Goal: Transaction & Acquisition: Purchase product/service

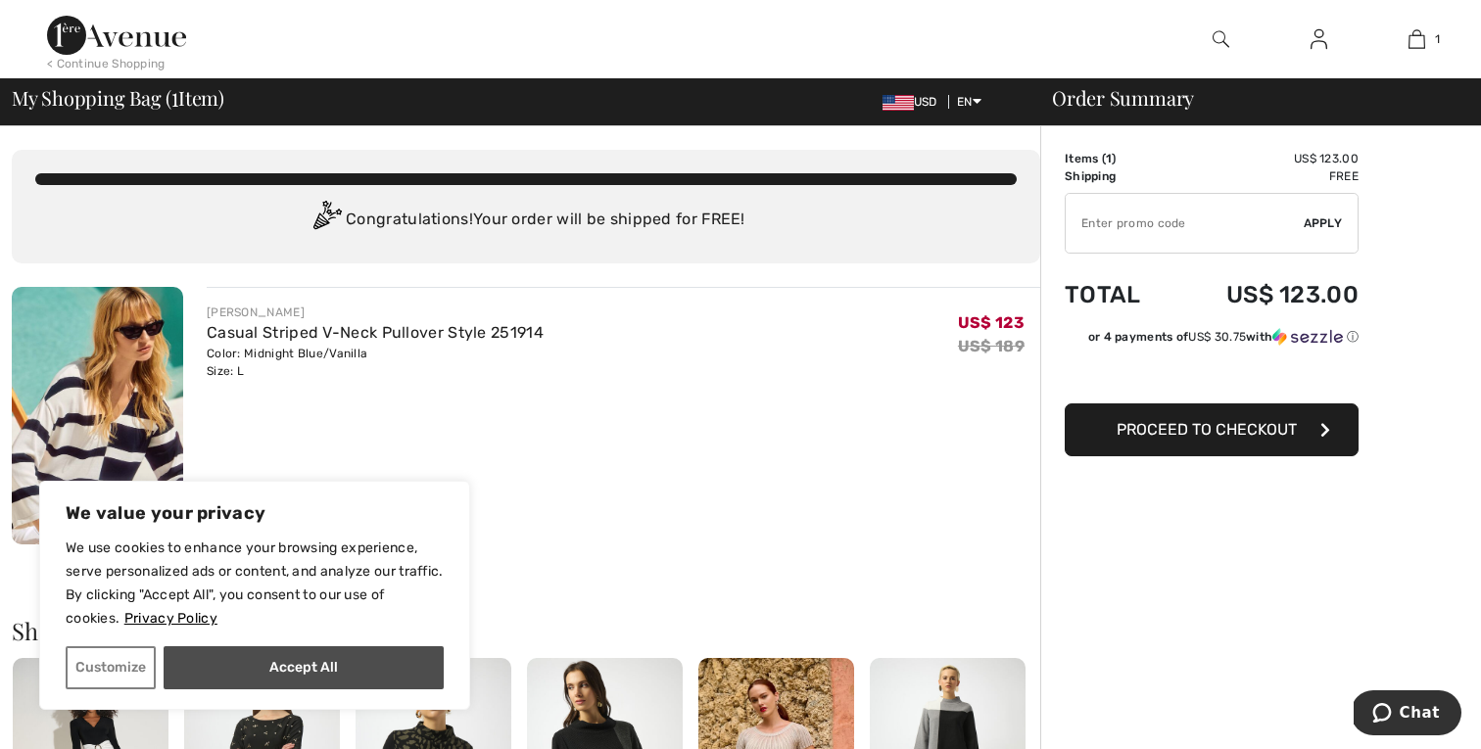
click at [280, 665] on button "Accept All" at bounding box center [304, 668] width 280 height 43
checkbox input "true"
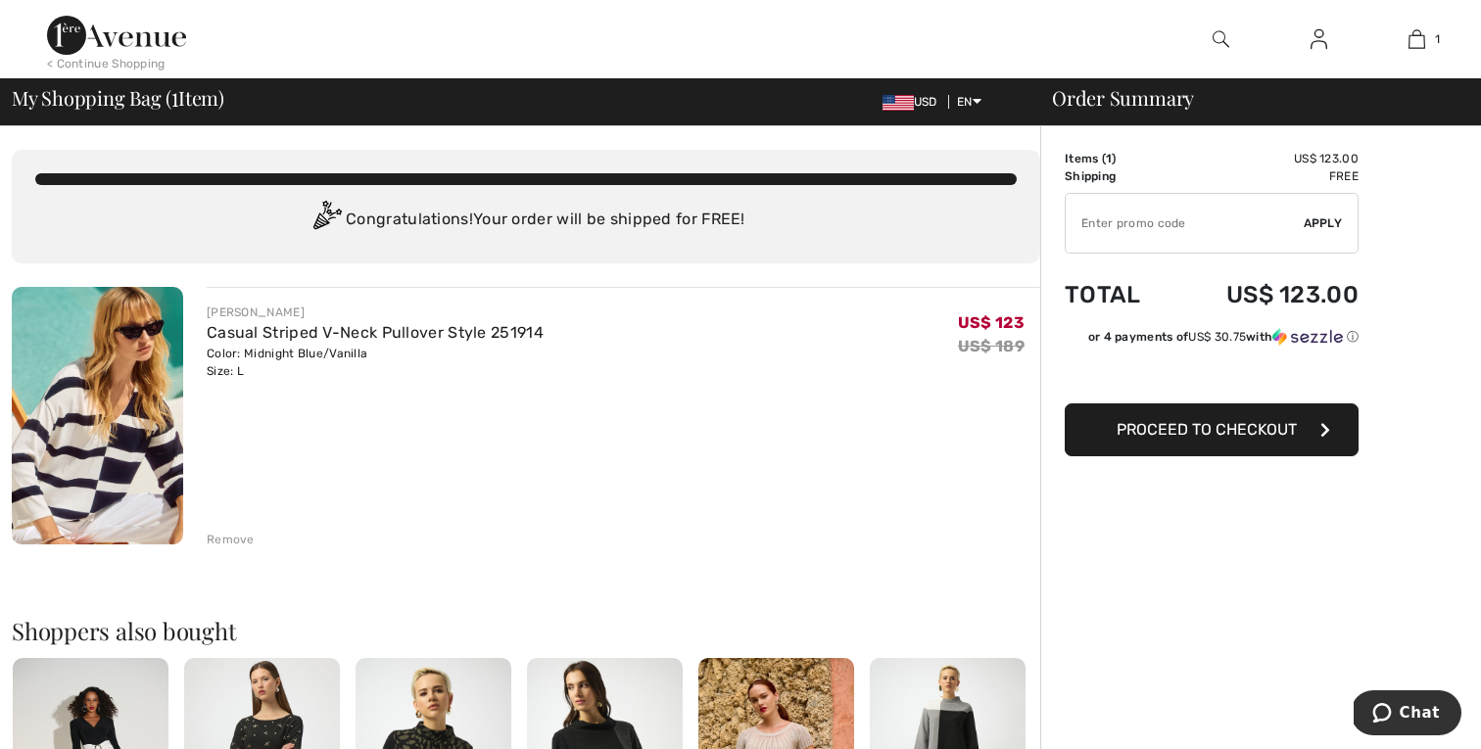
click at [1176, 227] on input "TEXT" at bounding box center [1185, 223] width 238 height 59
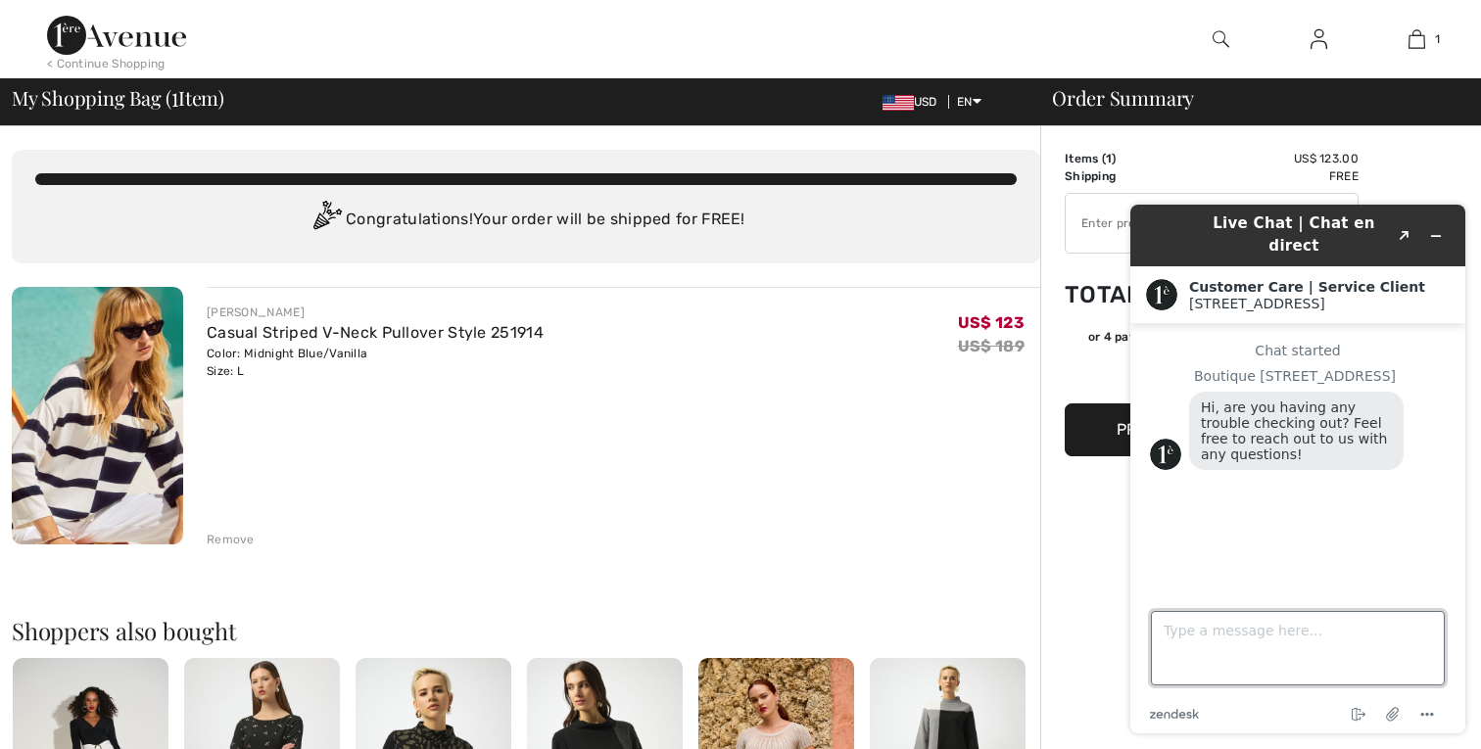
click at [1200, 650] on textarea "Type a message here..." at bounding box center [1298, 648] width 294 height 74
type textarea "waiting of rthe 15% coupon"
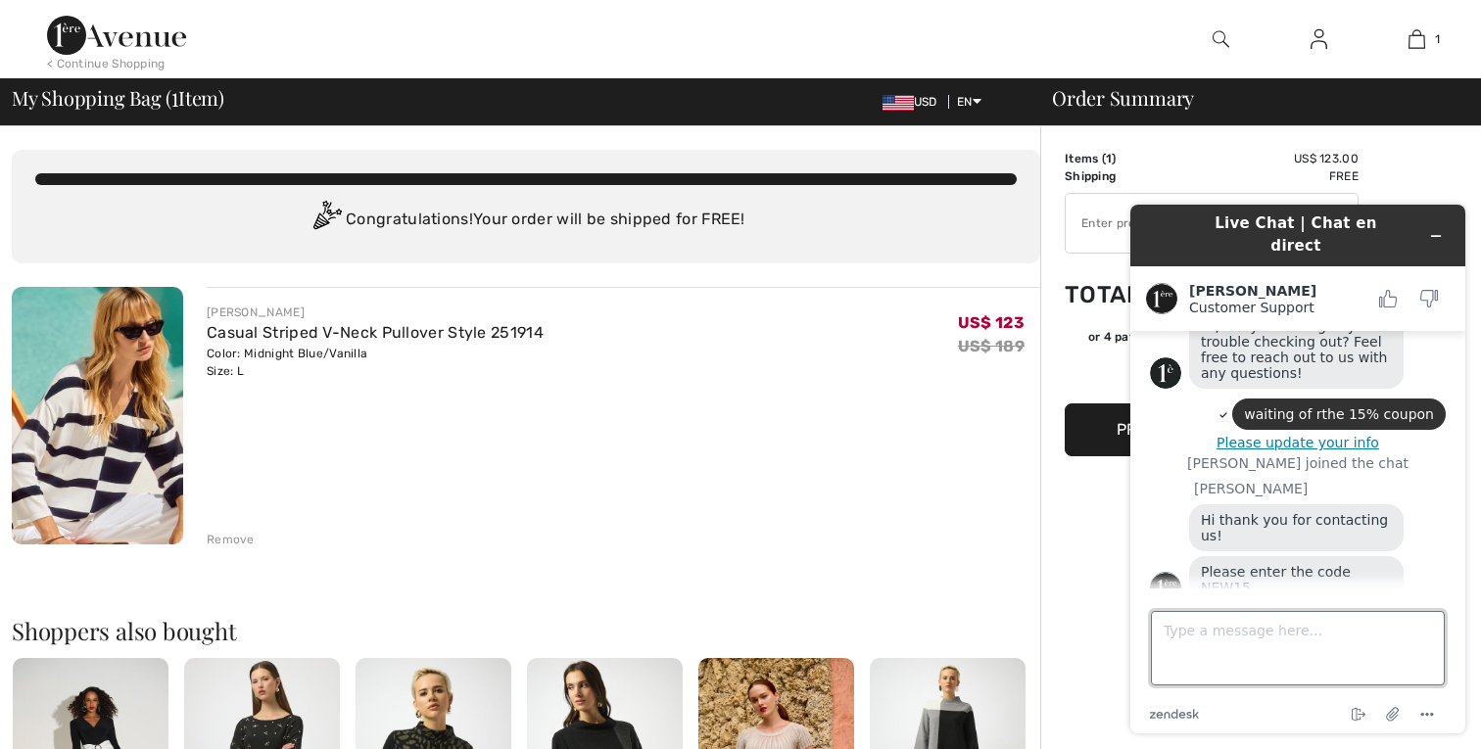
scroll to position [84, 0]
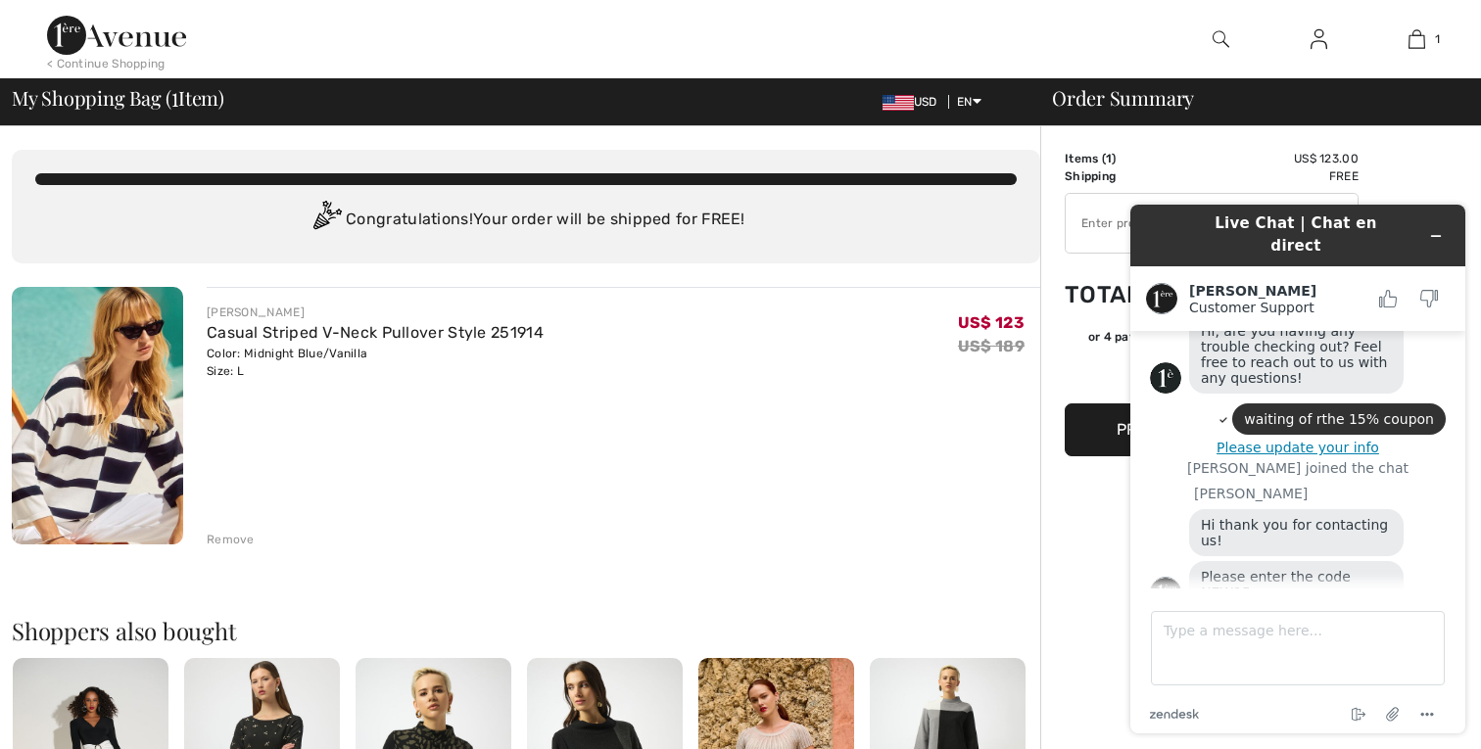
click at [1433, 165] on div "Order Summary Details Items ( 1 ) US$ 123.00 Promo code US$ 0.00 Shipping Free …" at bounding box center [1260, 740] width 441 height 1228
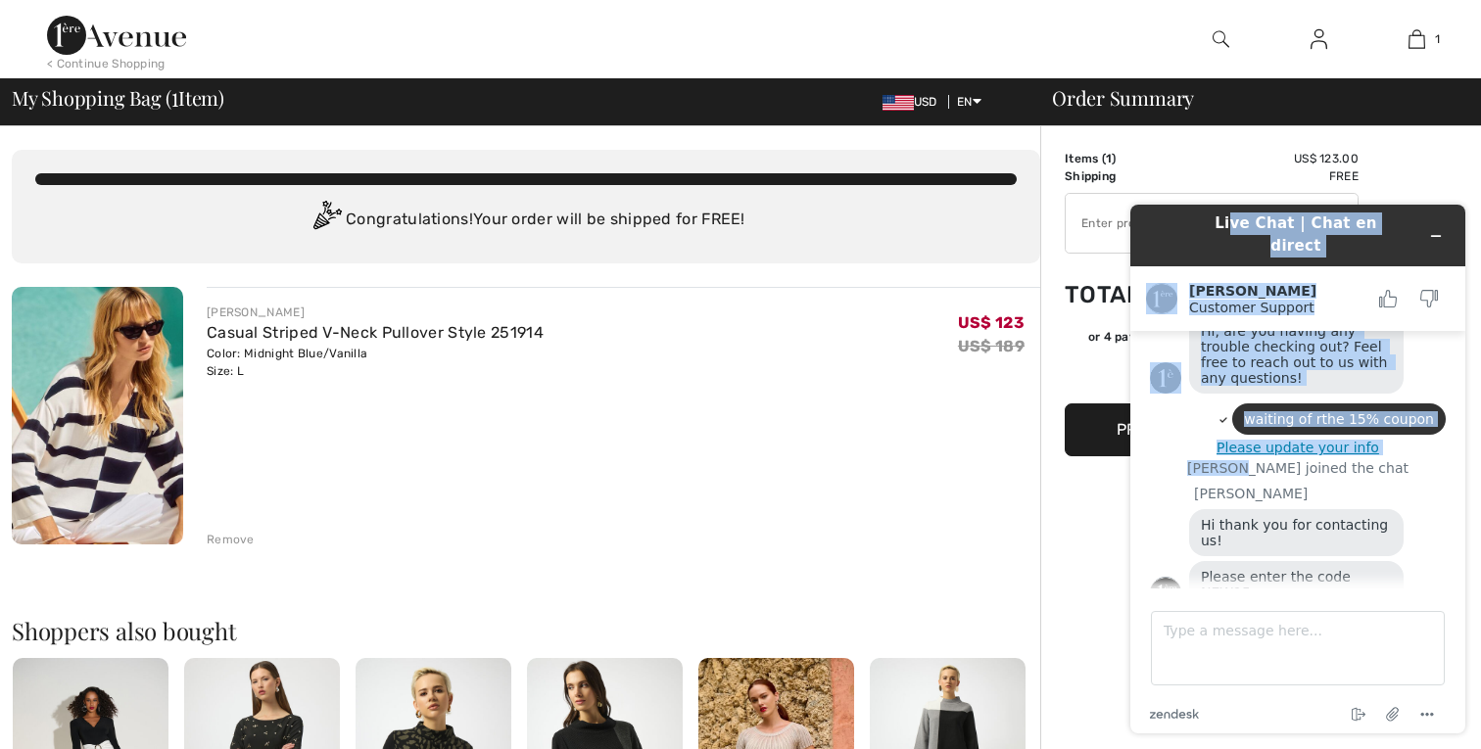
drag, startPoint x: 1217, startPoint y: 216, endPoint x: 1269, endPoint y: 481, distance: 270.5
click at [1270, 476] on div "Live Chat | Chat en direct Adelina Customer Support Customer Support Chat start…" at bounding box center [1297, 469] width 335 height 529
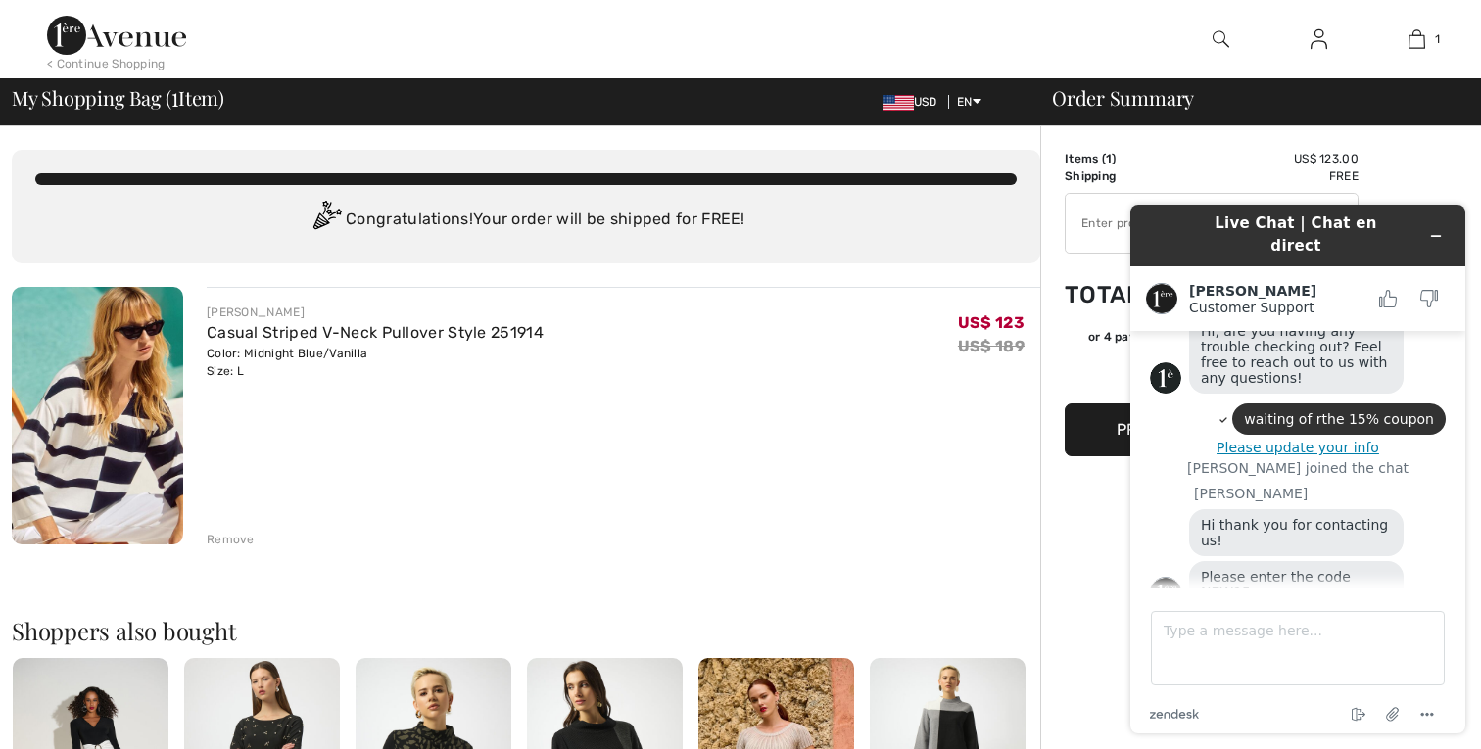
click at [1131, 508] on div "Live Chat | Chat en direct Adelina Customer Support Customer Support Chat start…" at bounding box center [1297, 469] width 335 height 529
click at [1060, 474] on div "Order Summary Details Items ( 1 ) US$ 123.00 Promo code US$ 0.00 Shipping Free …" at bounding box center [1260, 740] width 441 height 1228
click at [1087, 238] on input "TEXT" at bounding box center [1185, 223] width 238 height 59
type input "NEW15"
drag, startPoint x: 1436, startPoint y: 221, endPoint x: 1397, endPoint y: 541, distance: 321.7
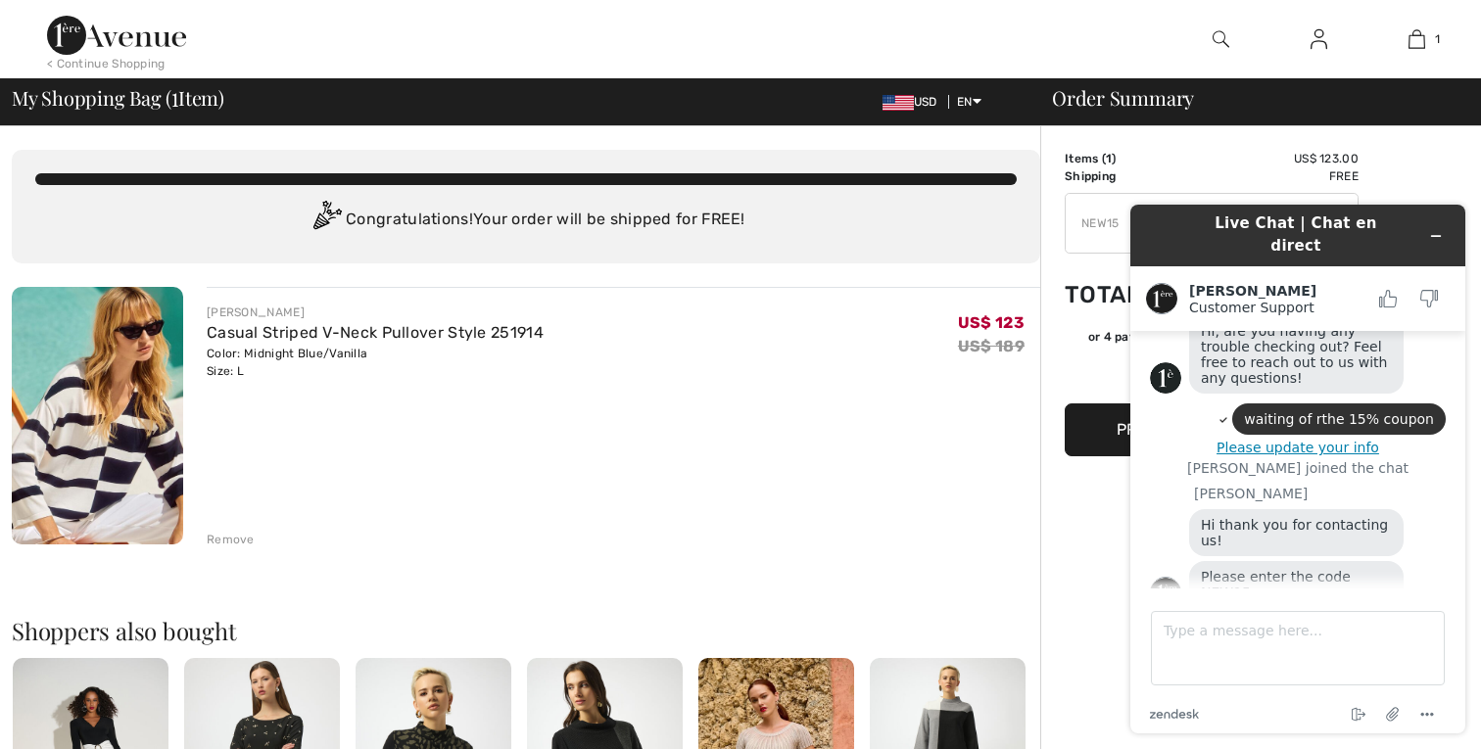
click at [1397, 541] on div "Live Chat | Chat en direct Adelina Customer Support Customer Support Chat start…" at bounding box center [1297, 469] width 335 height 529
click at [1275, 651] on textarea "Type a message here..." at bounding box center [1298, 648] width 294 height 74
type textarea "thanks"
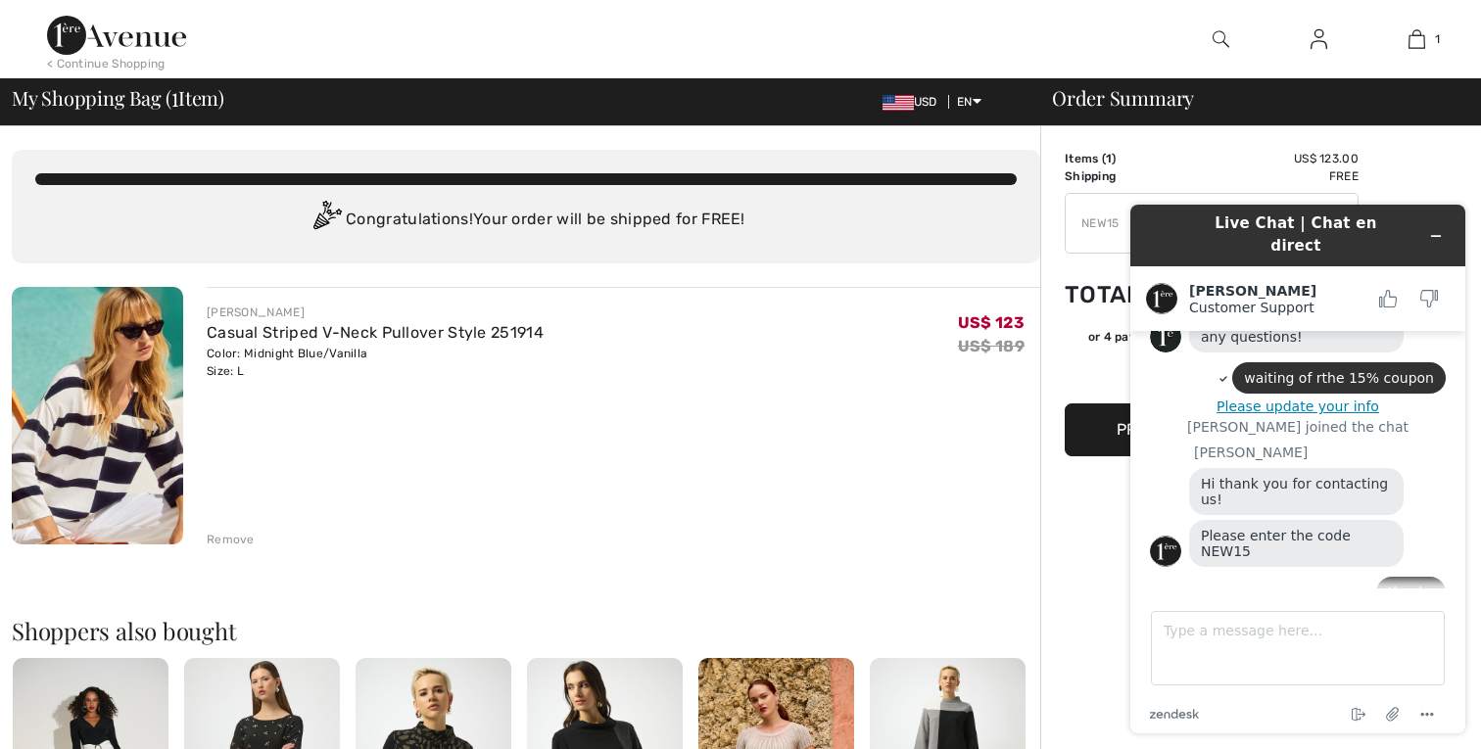
click at [1170, 210] on header "Live Chat | Chat en direct" at bounding box center [1297, 236] width 335 height 62
drag, startPoint x: 1165, startPoint y: 214, endPoint x: 1267, endPoint y: 250, distance: 108.1
click at [1267, 250] on div "Live Chat | Chat en direct Adelina Customer Support Customer Support Chat start…" at bounding box center [1297, 469] width 335 height 529
click at [1441, 232] on icon "Minimize widget" at bounding box center [1436, 236] width 14 height 14
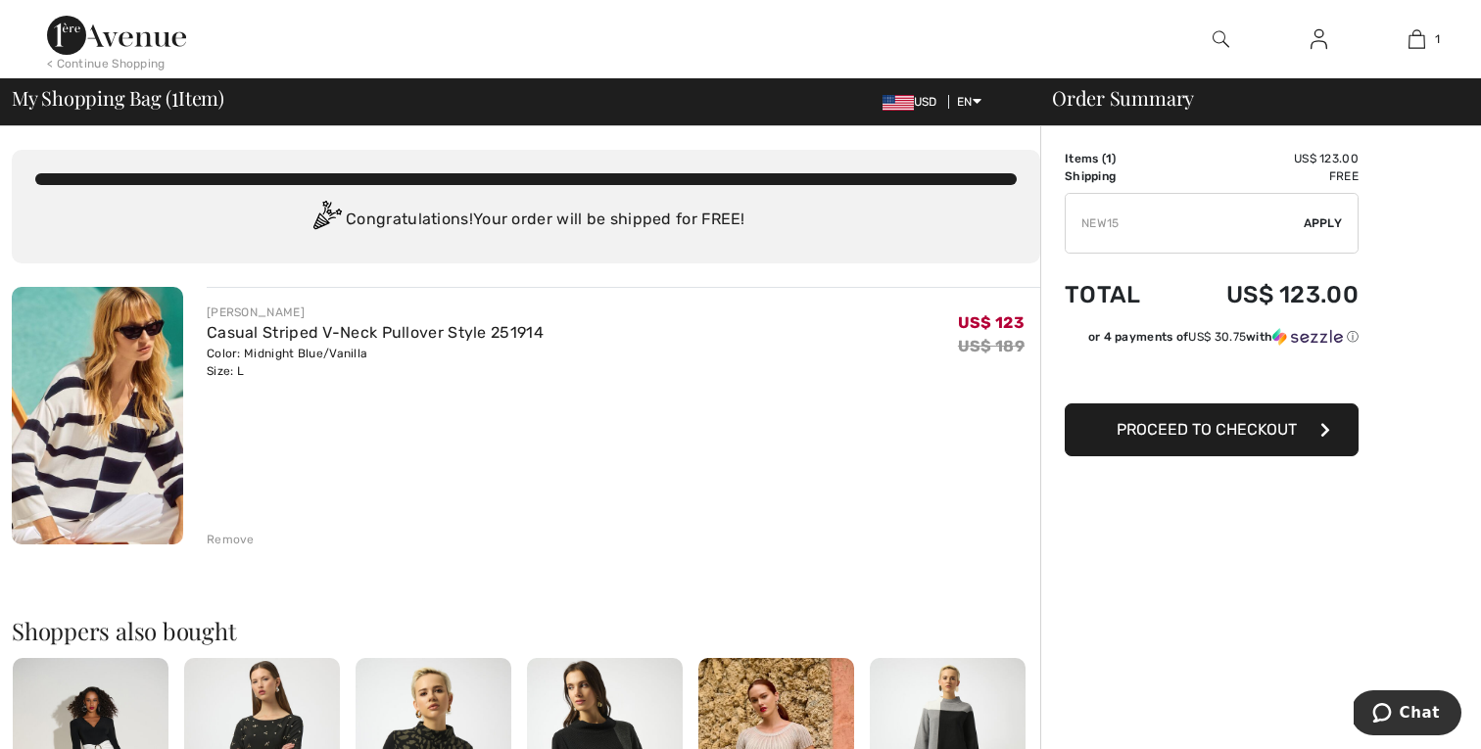
click at [1317, 223] on span "Apply" at bounding box center [1323, 224] width 39 height 18
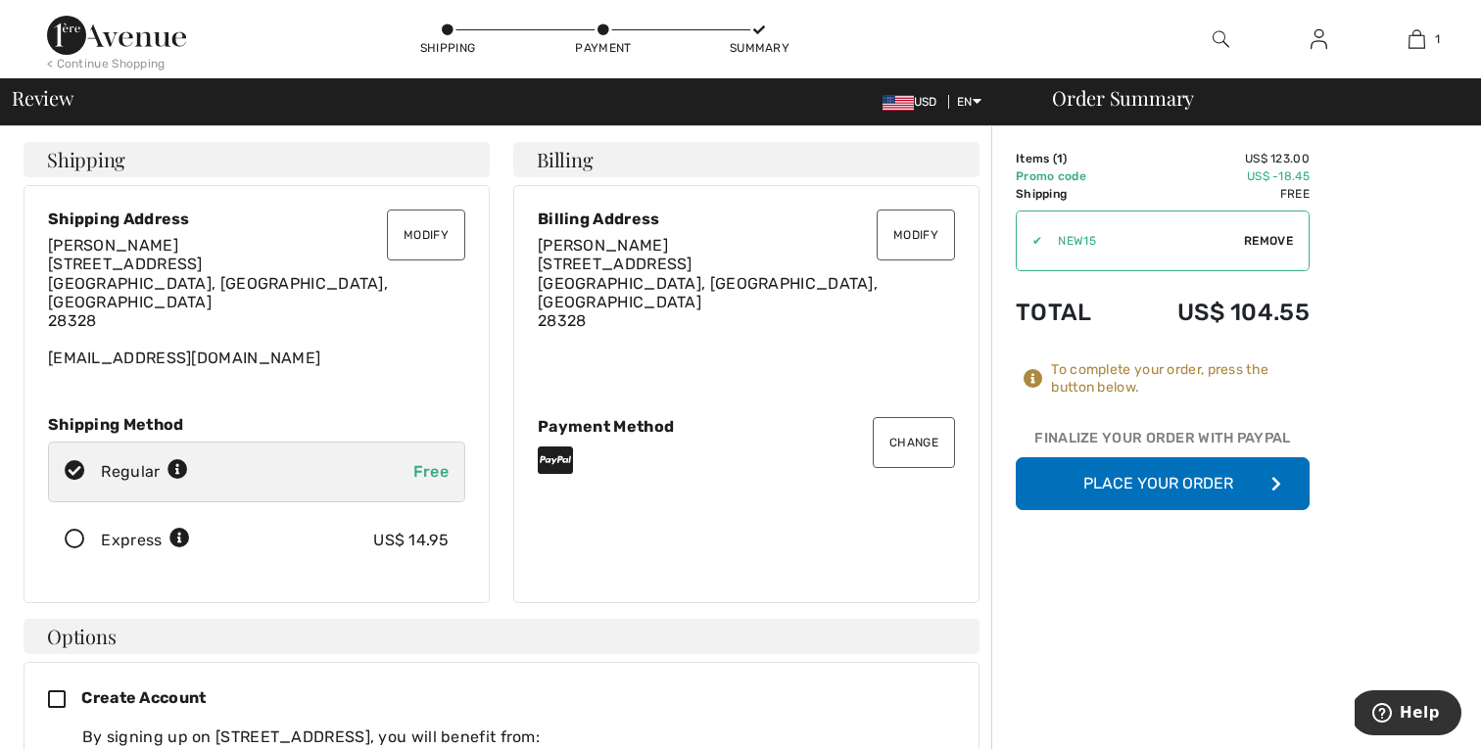
click at [1196, 473] on button "Place Your Order" at bounding box center [1163, 483] width 294 height 53
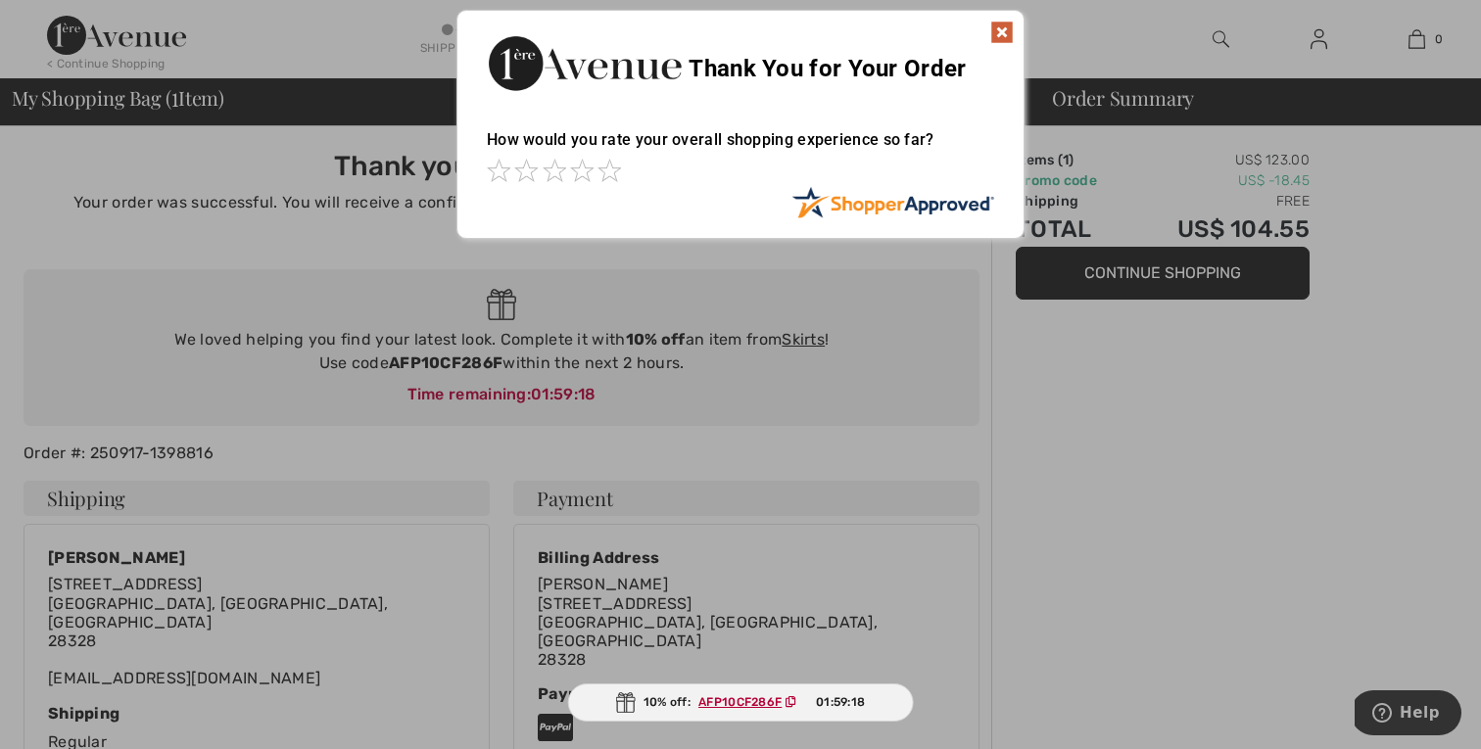
click at [996, 23] on img at bounding box center [1002, 33] width 24 height 24
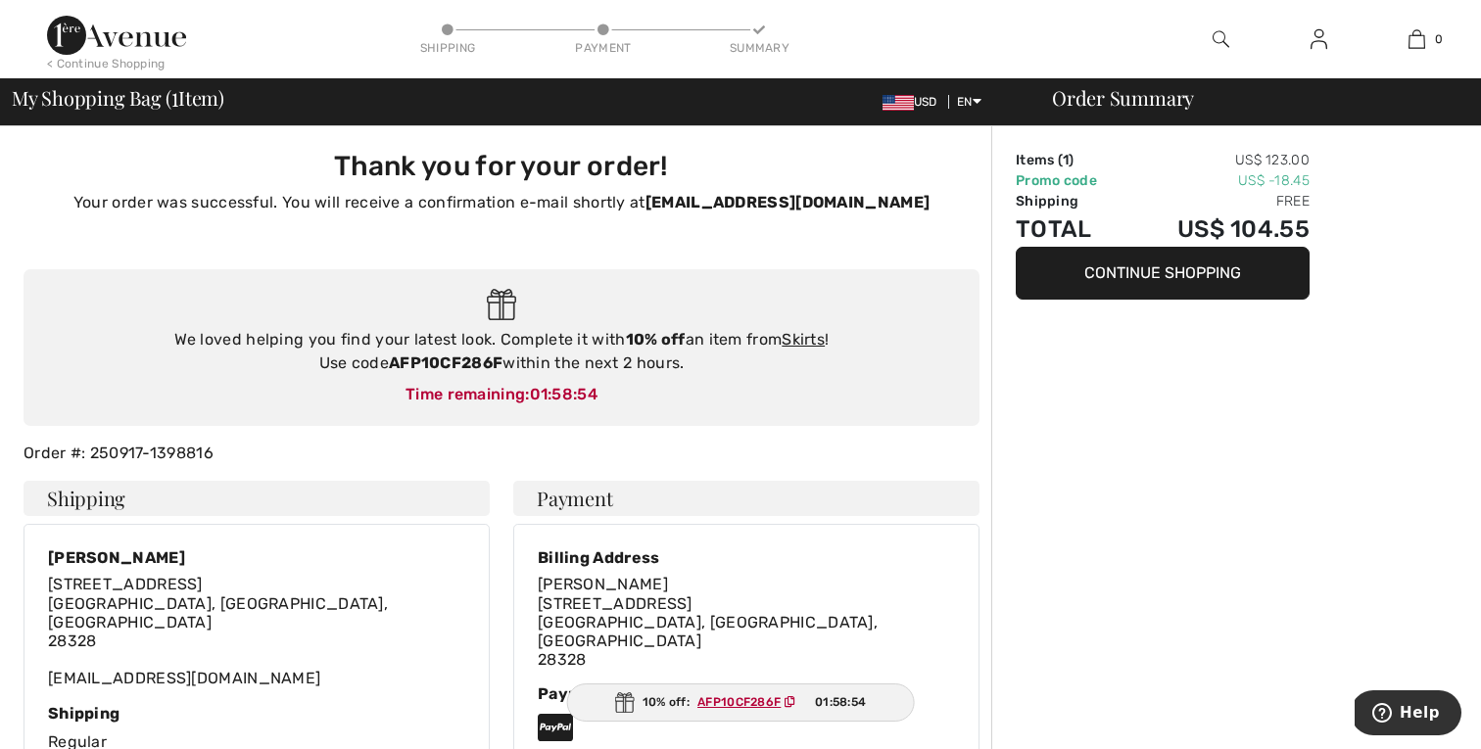
click at [1105, 276] on button "Continue Shopping" at bounding box center [1163, 273] width 294 height 53
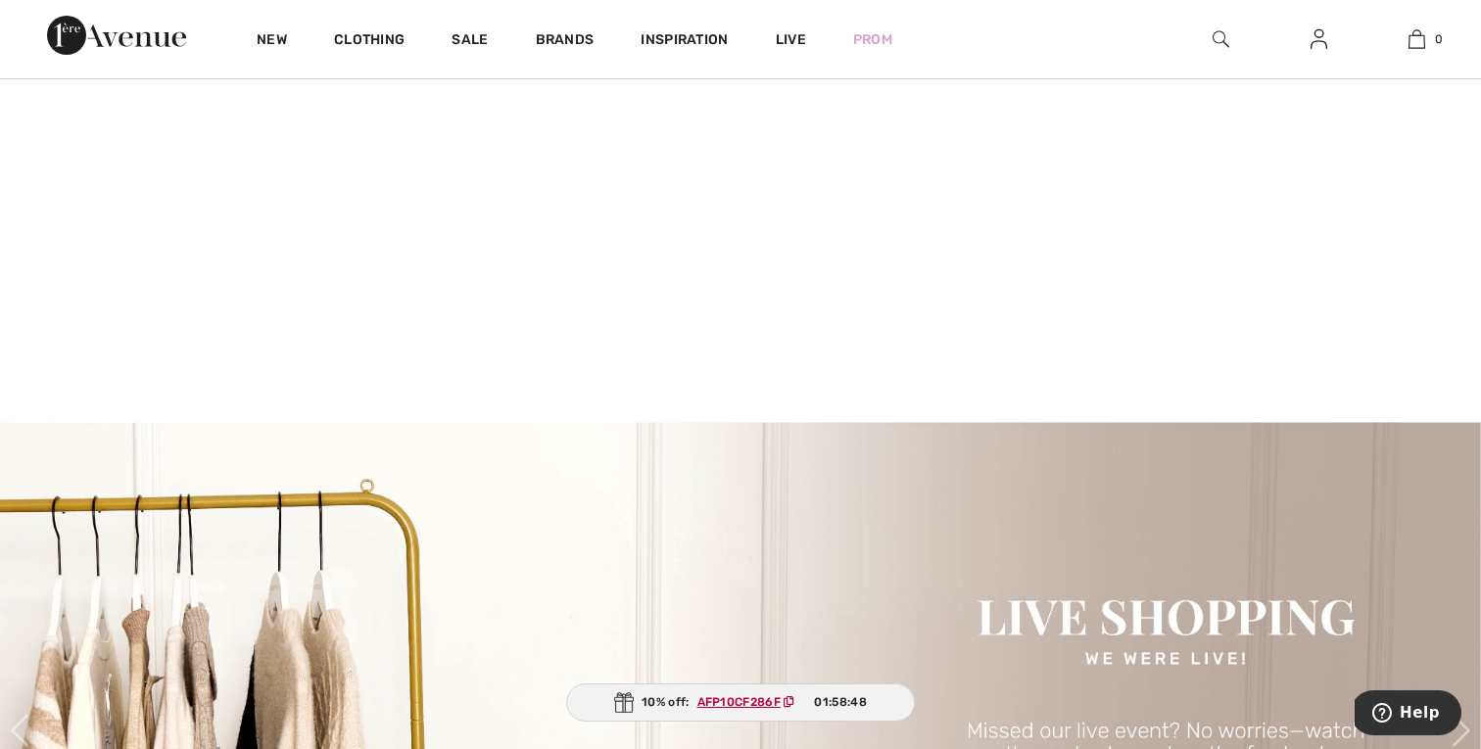
scroll to position [737, 0]
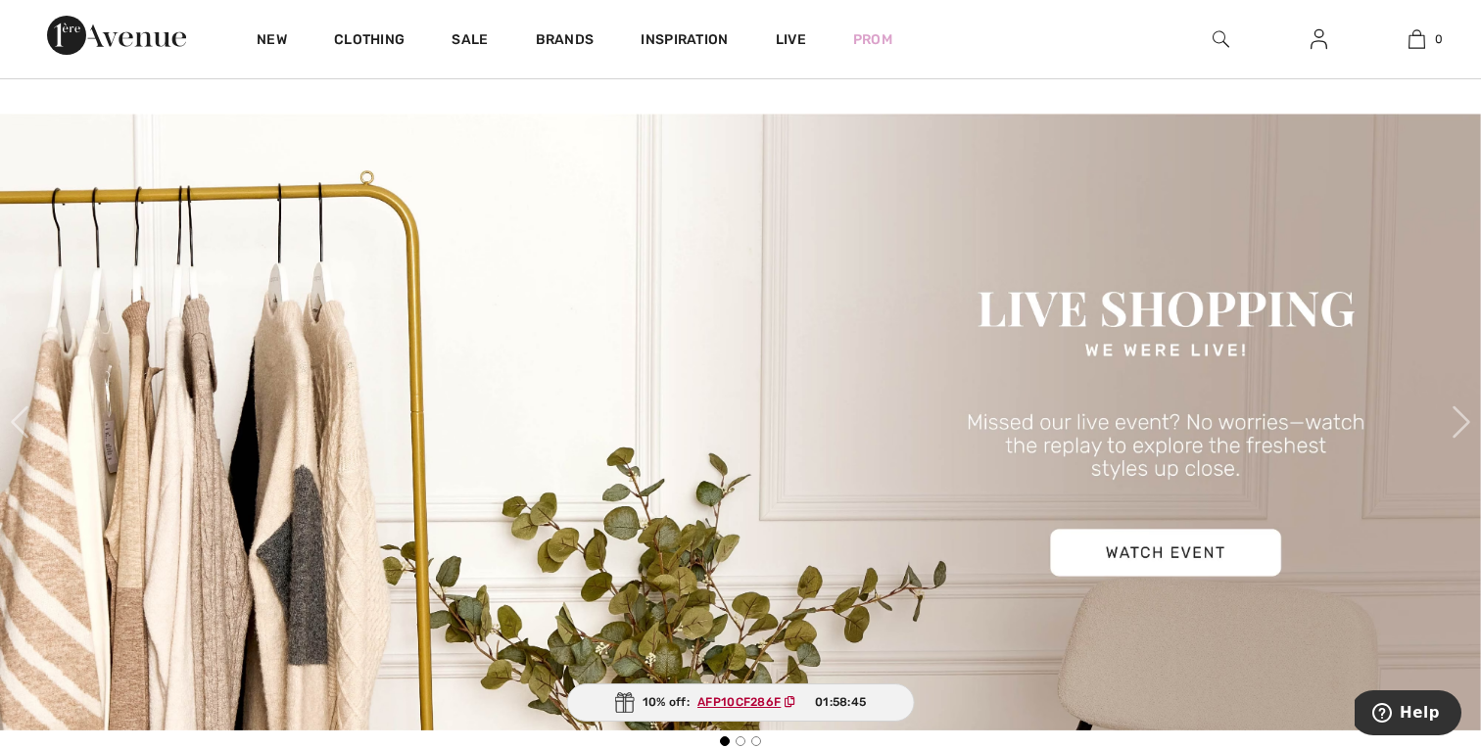
click at [1113, 565] on img at bounding box center [740, 422] width 1481 height 617
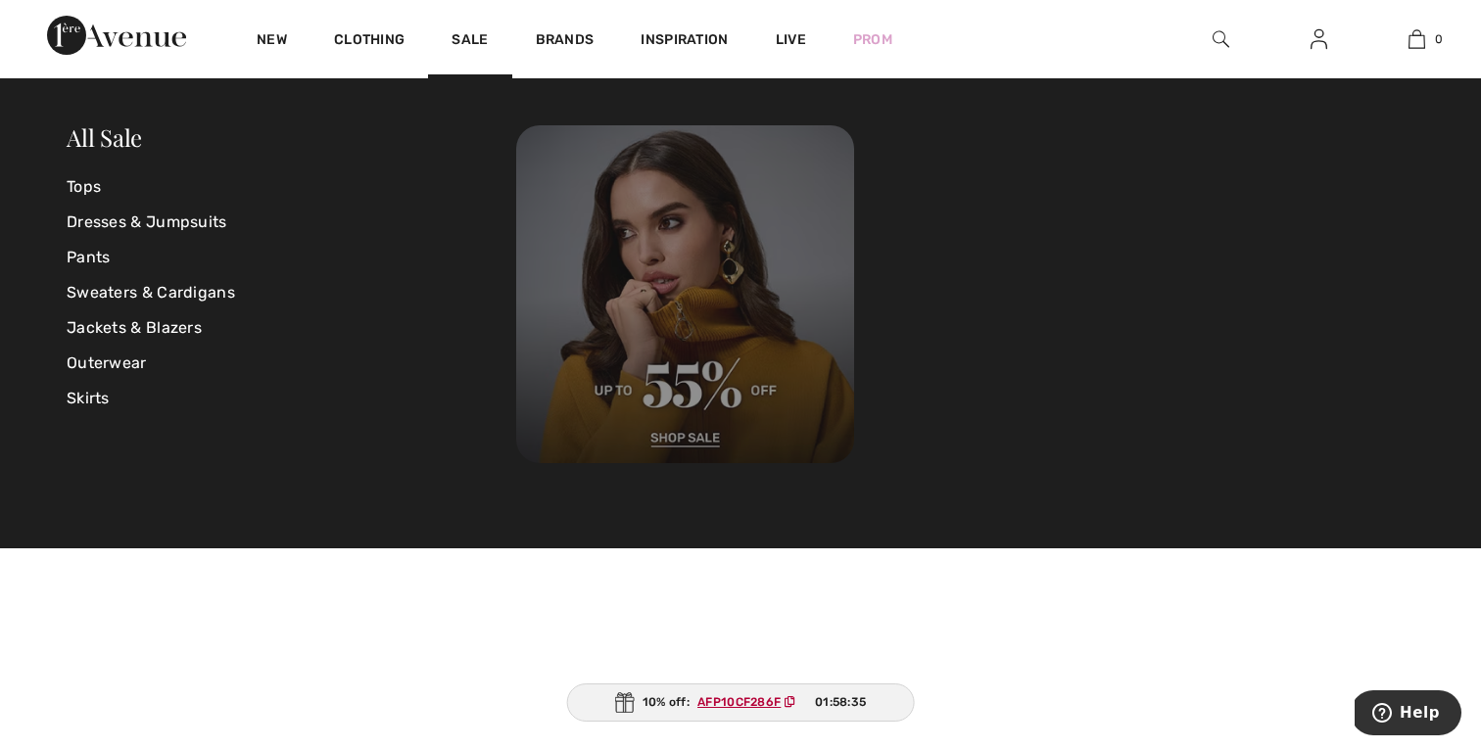
click at [691, 372] on img at bounding box center [685, 294] width 338 height 338
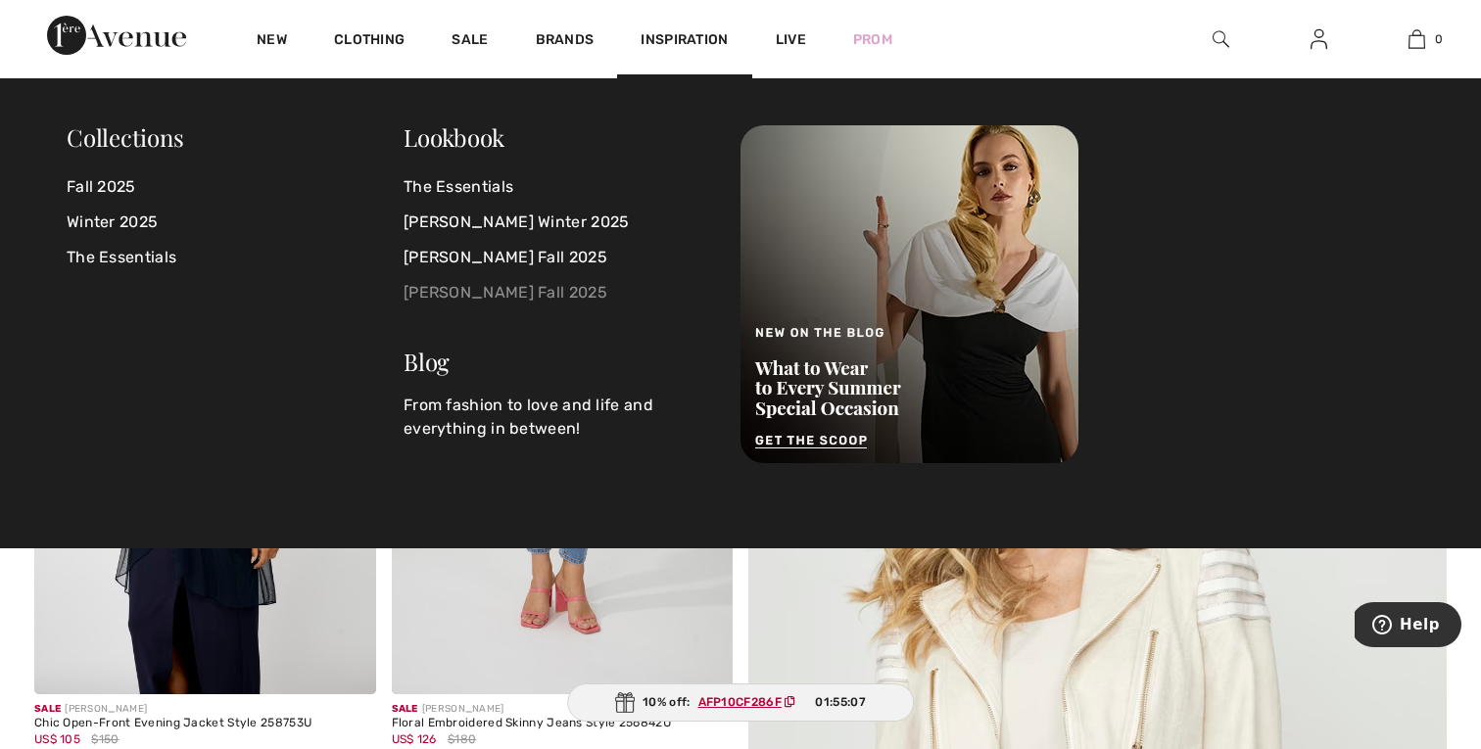
scroll to position [207, 0]
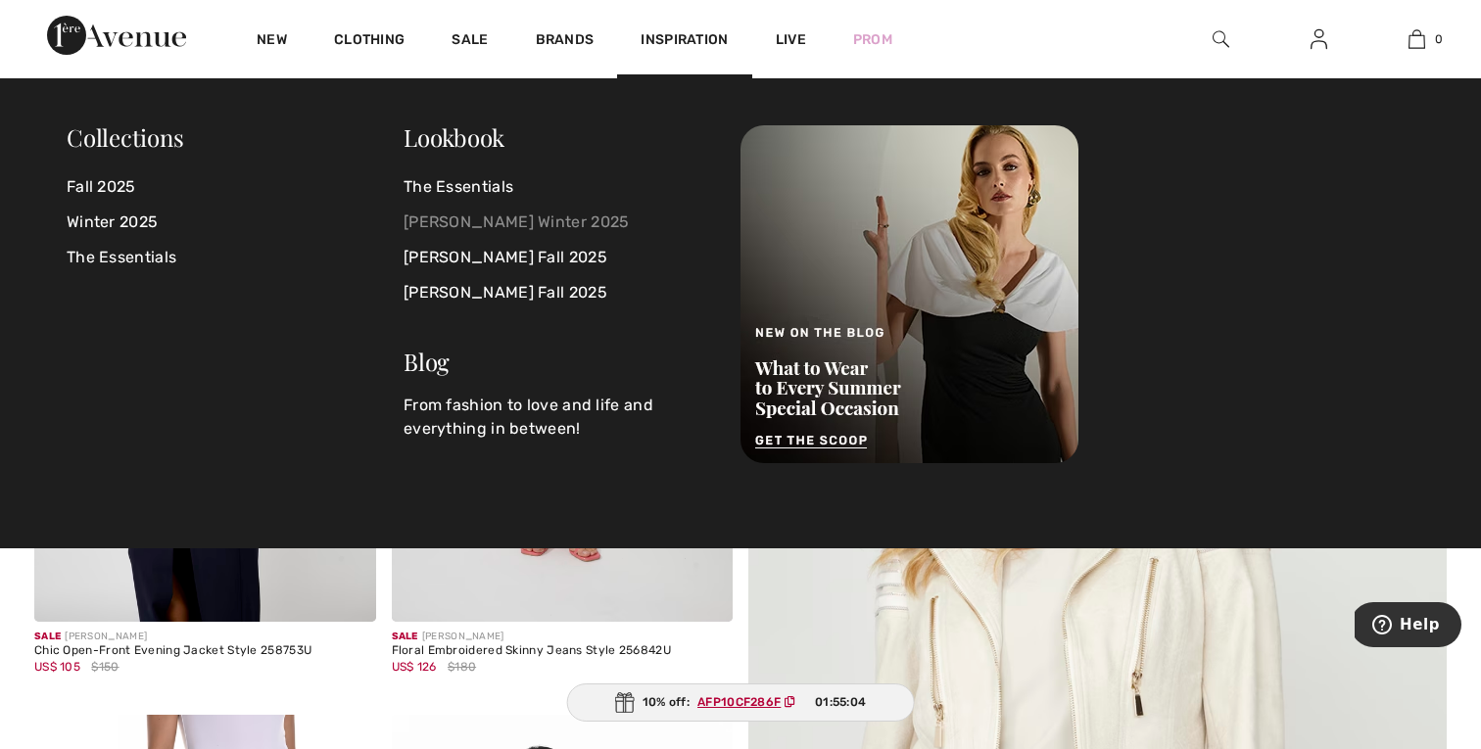
click at [579, 230] on link "[PERSON_NAME] Winter 2025" at bounding box center [560, 222] width 313 height 35
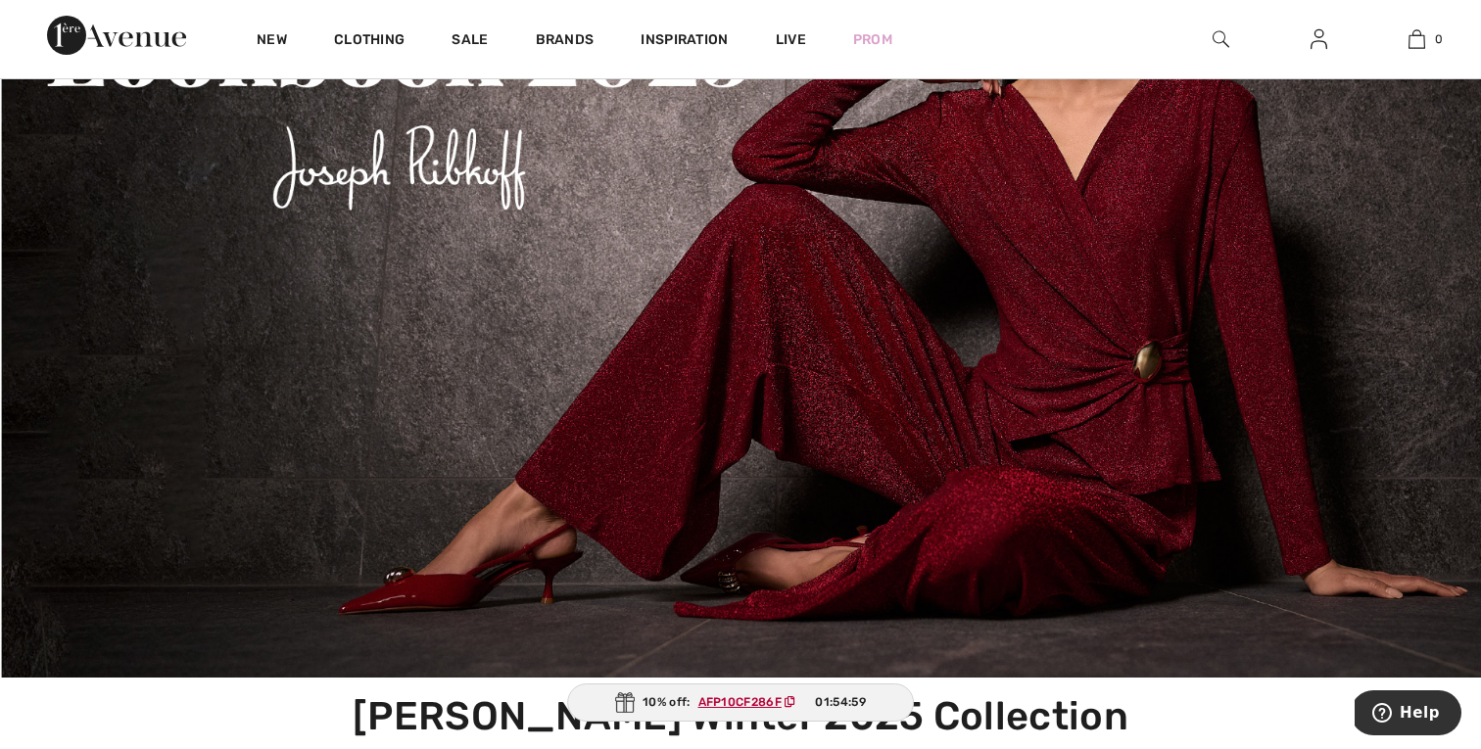
scroll to position [318, 0]
click at [905, 408] on img at bounding box center [740, 238] width 1481 height 880
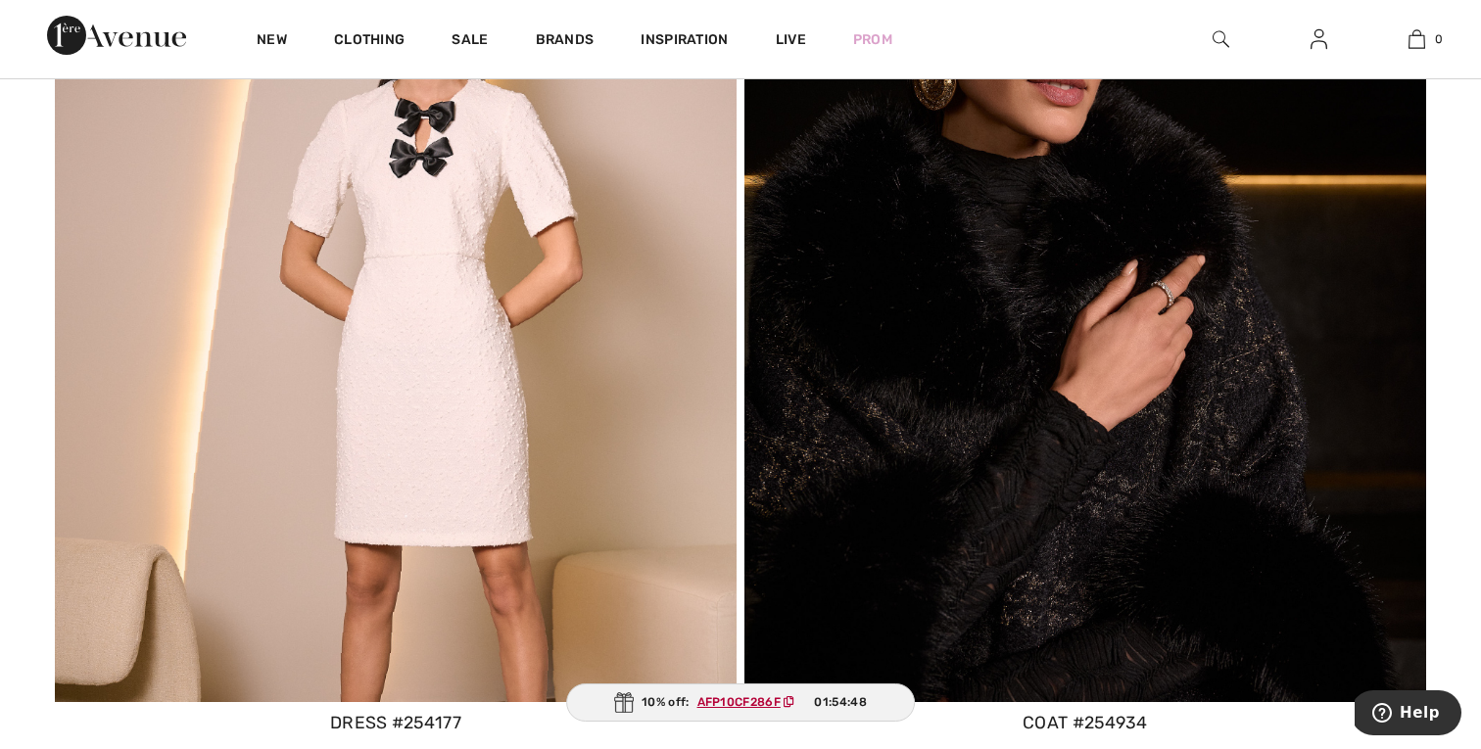
scroll to position [6547, 0]
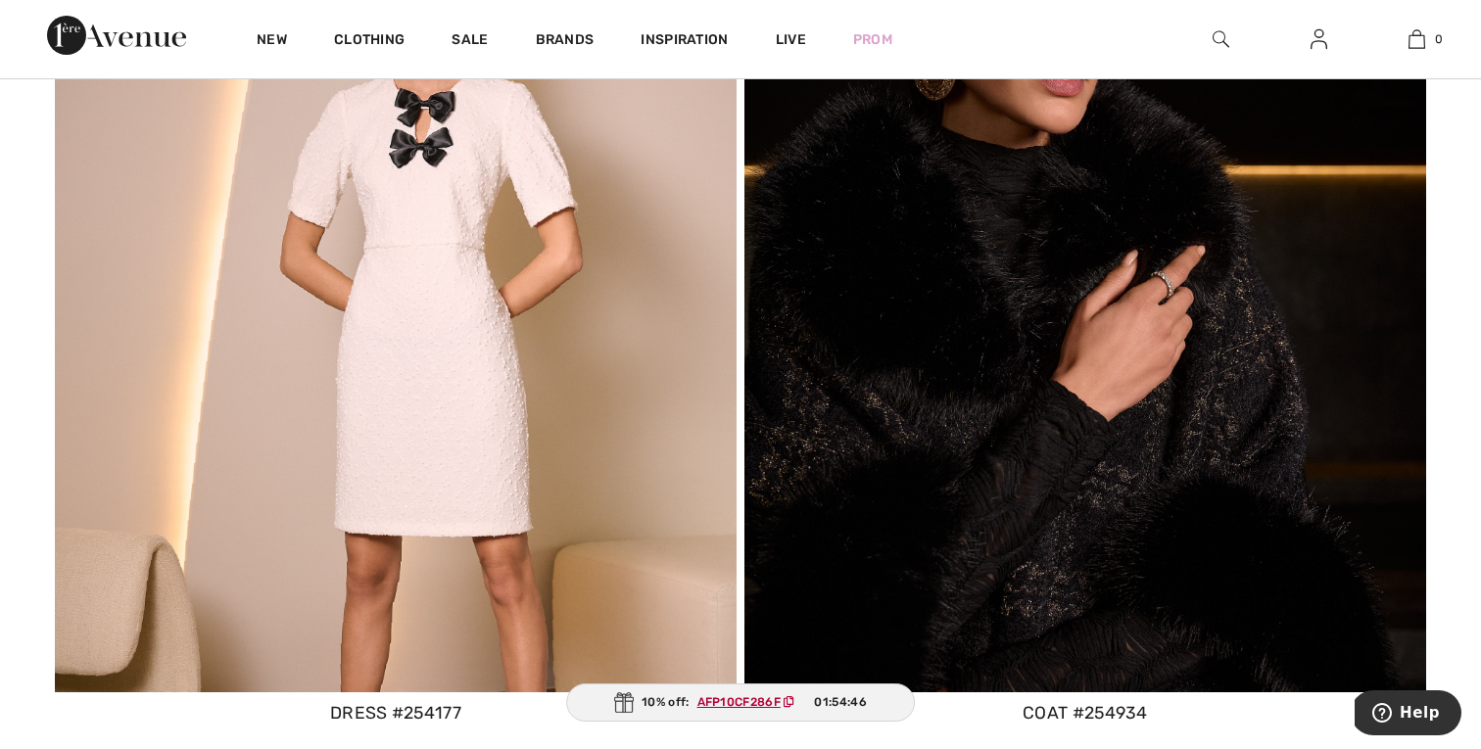
click at [511, 343] on img at bounding box center [396, 287] width 682 height 810
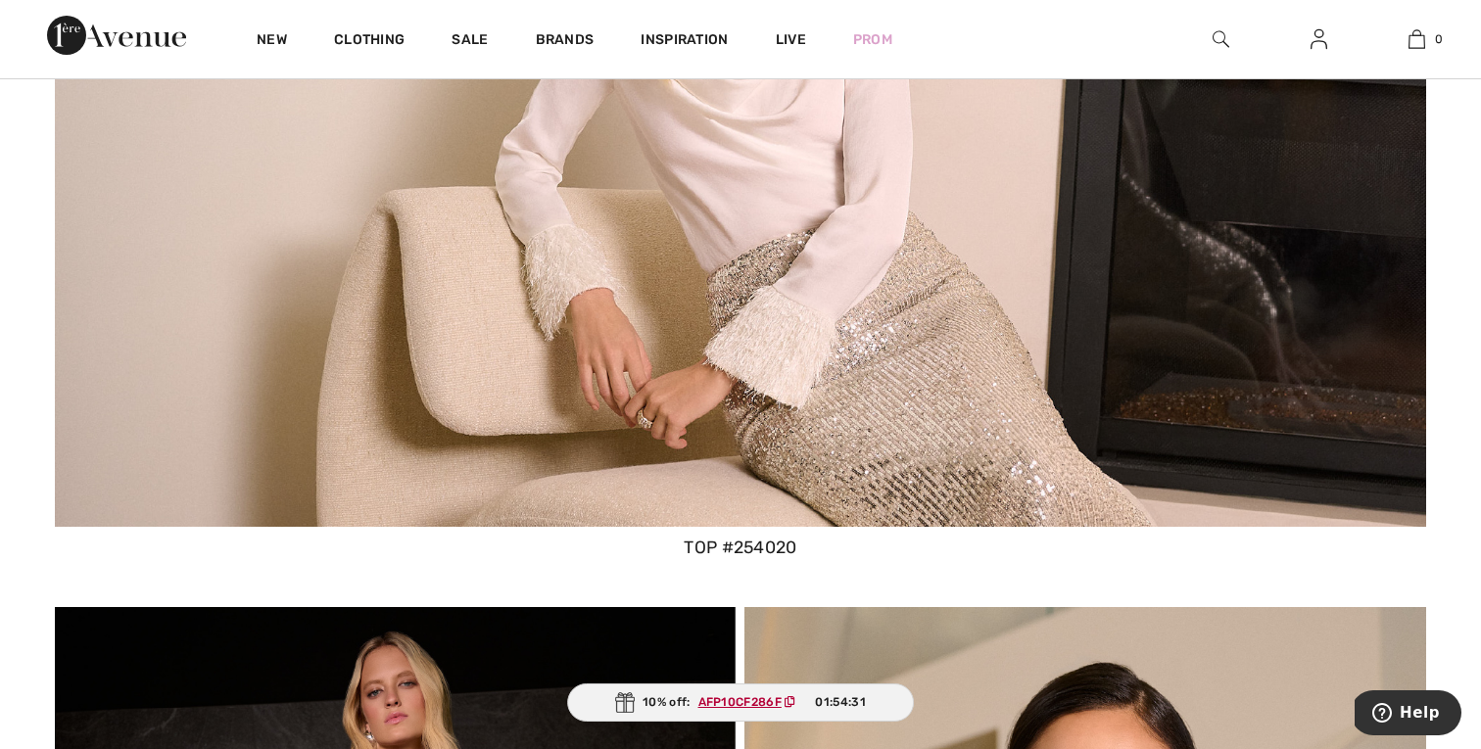
scroll to position [12752, 0]
